Goal: Task Accomplishment & Management: Manage account settings

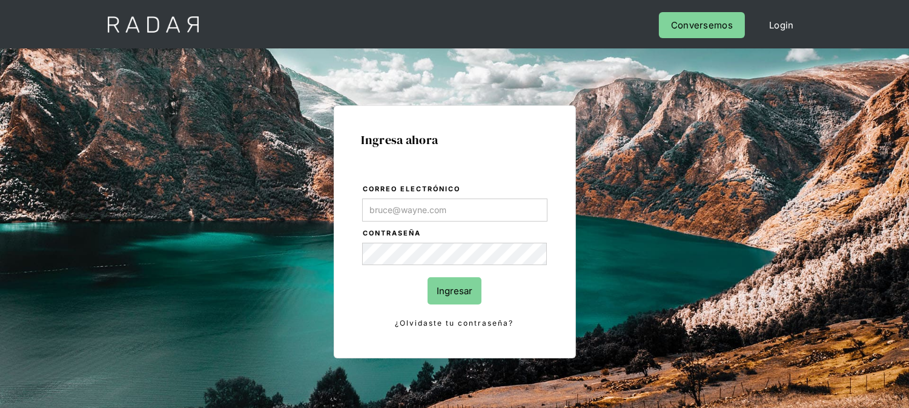
type input "[EMAIL_ADDRESS][DOMAIN_NAME]"
click at [455, 296] on input "Ingresar" at bounding box center [455, 290] width 54 height 27
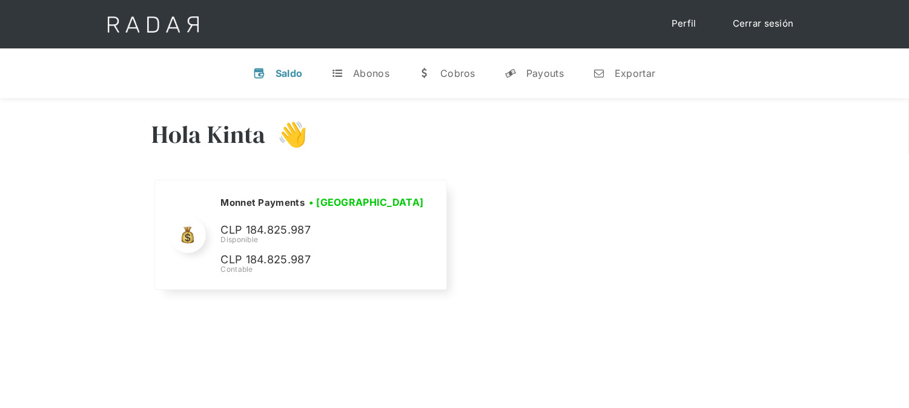
click at [748, 21] on link "Cerrar sesión" at bounding box center [763, 24] width 85 height 24
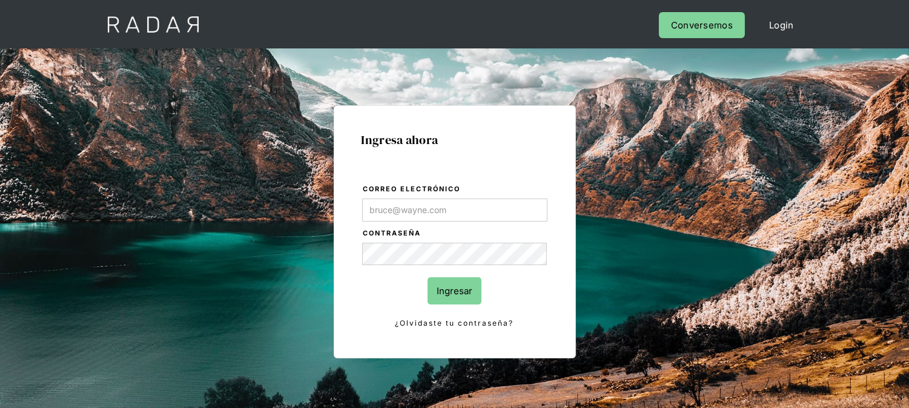
type input "[EMAIL_ADDRESS][DOMAIN_NAME]"
click at [455, 287] on input "Ingresar" at bounding box center [455, 290] width 54 height 27
